Goal: Check status

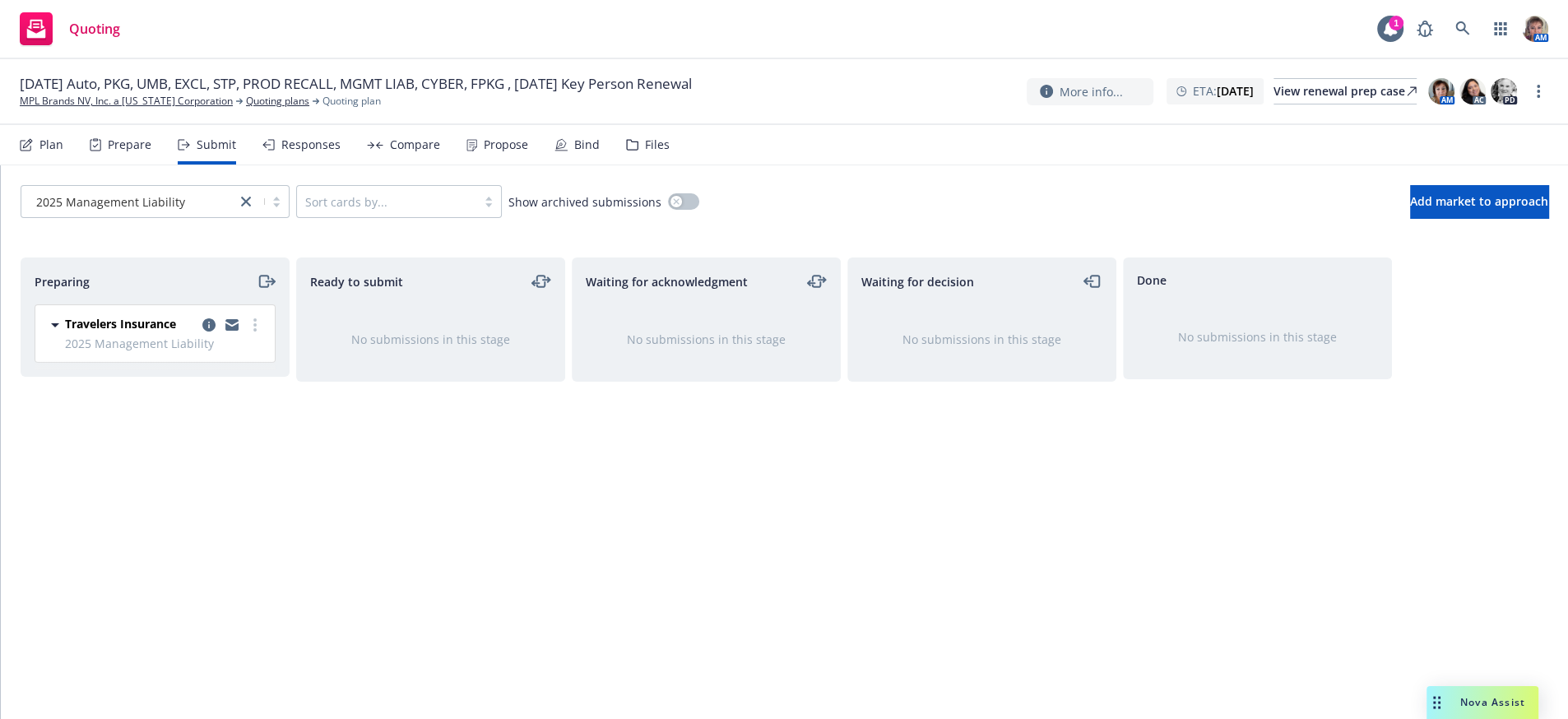
click at [980, 577] on div "Waiting for decision No submissions in this stage" at bounding box center [982, 470] width 269 height 427
